Goal: Check status: Check status

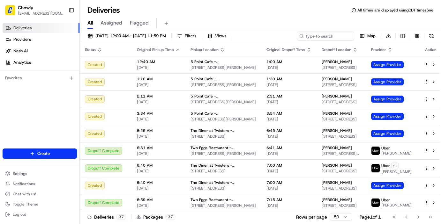
click at [320, 41] on div "[DATE] 12:00 AM - [DATE] 11:59 PM Filters Views Map Download" at bounding box center [260, 38] width 361 height 12
click at [320, 34] on input at bounding box center [316, 36] width 77 height 9
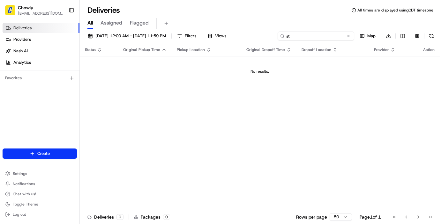
type input "s"
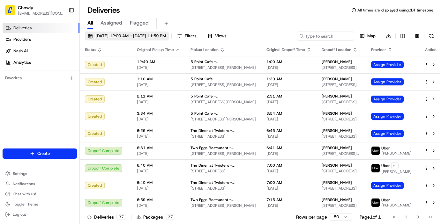
click at [166, 35] on span "[DATE] 12:00 AM - [DATE] 11:59 PM" at bounding box center [130, 36] width 71 height 6
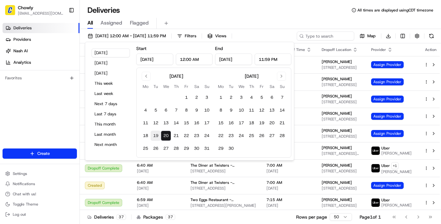
click at [157, 138] on button "19" at bounding box center [156, 136] width 10 height 10
type input "[DATE]"
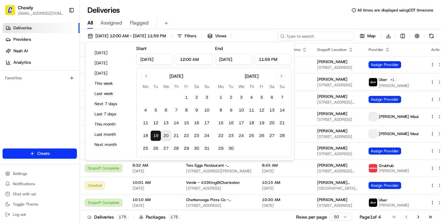
click at [327, 35] on input at bounding box center [316, 36] width 77 height 9
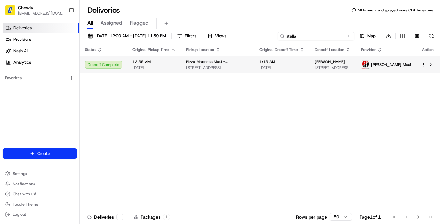
type input "stella"
click at [211, 65] on span "[STREET_ADDRESS]" at bounding box center [217, 67] width 63 height 5
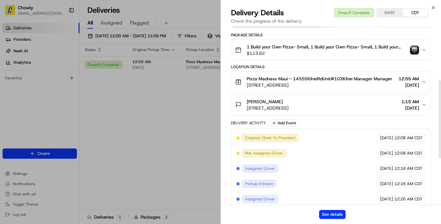
scroll to position [122, 0]
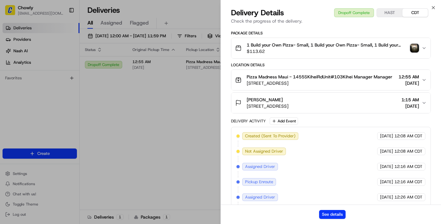
click at [427, 47] on button "1 Build your Own Pizza- Small, 1 Build your Own Pizza- Small, 1 Build your Own …" at bounding box center [330, 48] width 199 height 20
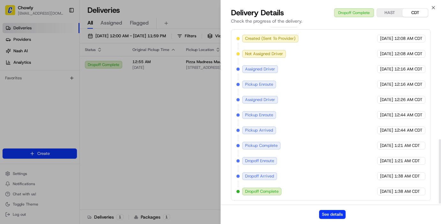
scroll to position [313, 0]
